Goal: Navigation & Orientation: Find specific page/section

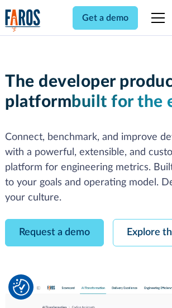
scroll to position [63, 0]
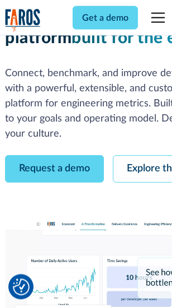
click at [55, 156] on link "Request a demo" at bounding box center [54, 169] width 99 height 27
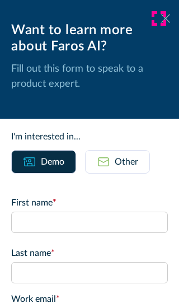
click at [161, 18] on icon at bounding box center [165, 18] width 9 height 8
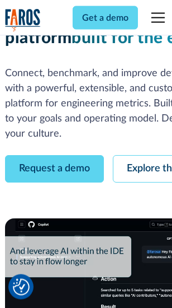
click at [146, 156] on link "Explore the platform" at bounding box center [172, 169] width 119 height 27
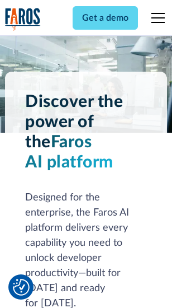
scroll to position [8523, 0]
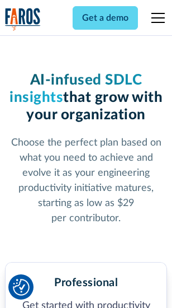
scroll to position [1774, 0]
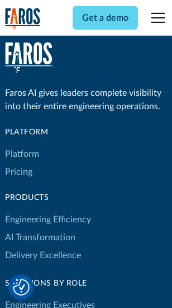
click at [22, 154] on link "Platform" at bounding box center [22, 154] width 34 height 18
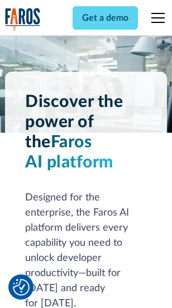
scroll to position [8882, 0]
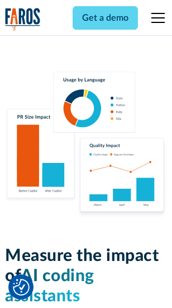
scroll to position [6985, 0]
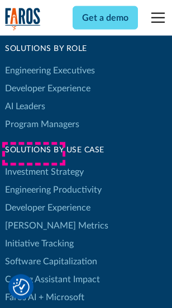
click at [34, 217] on link "[PERSON_NAME] Metrics" at bounding box center [57, 226] width 104 height 18
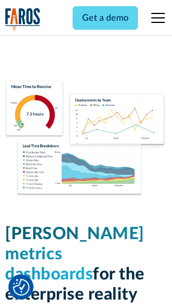
scroll to position [4954, 0]
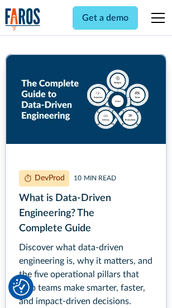
scroll to position [5083, 0]
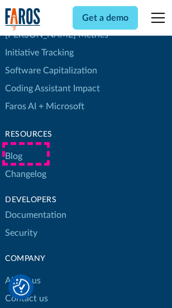
click at [26, 165] on link "Changelog" at bounding box center [25, 174] width 41 height 18
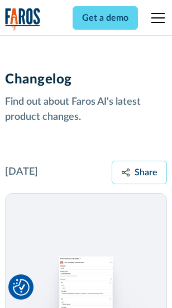
scroll to position [13720, 0]
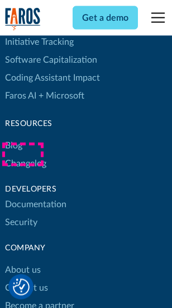
click at [22, 261] on link "About us" at bounding box center [23, 270] width 36 height 18
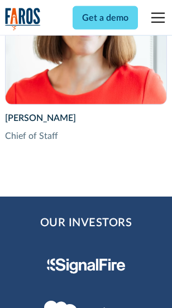
scroll to position [3869, 0]
